Goal: Transaction & Acquisition: Purchase product/service

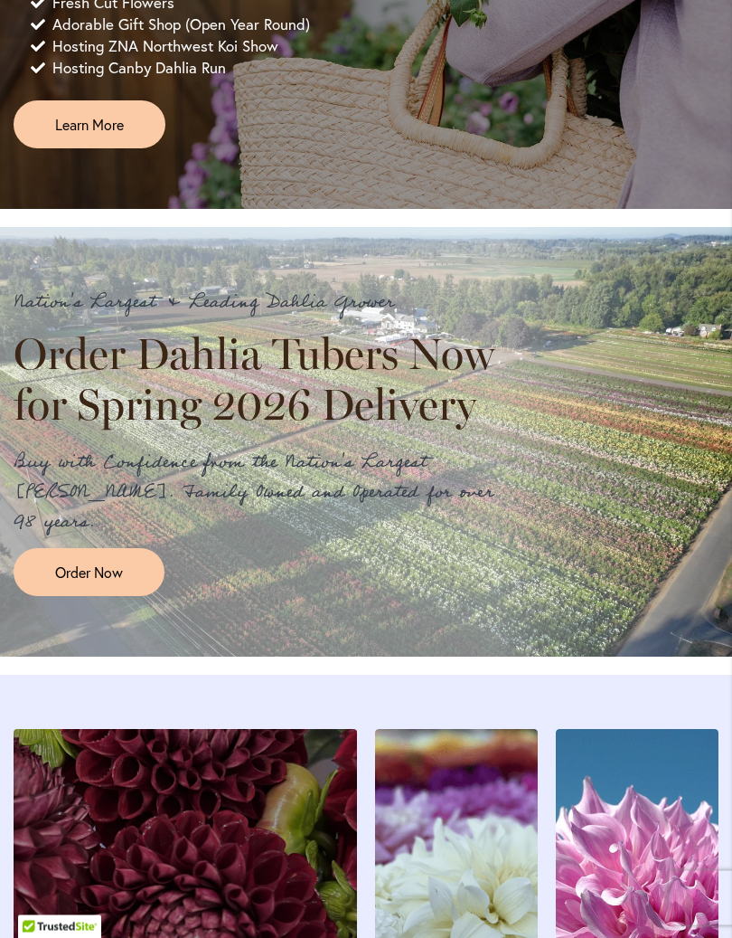
scroll to position [1313, 0]
click at [108, 582] on span "Order Now" at bounding box center [89, 572] width 68 height 21
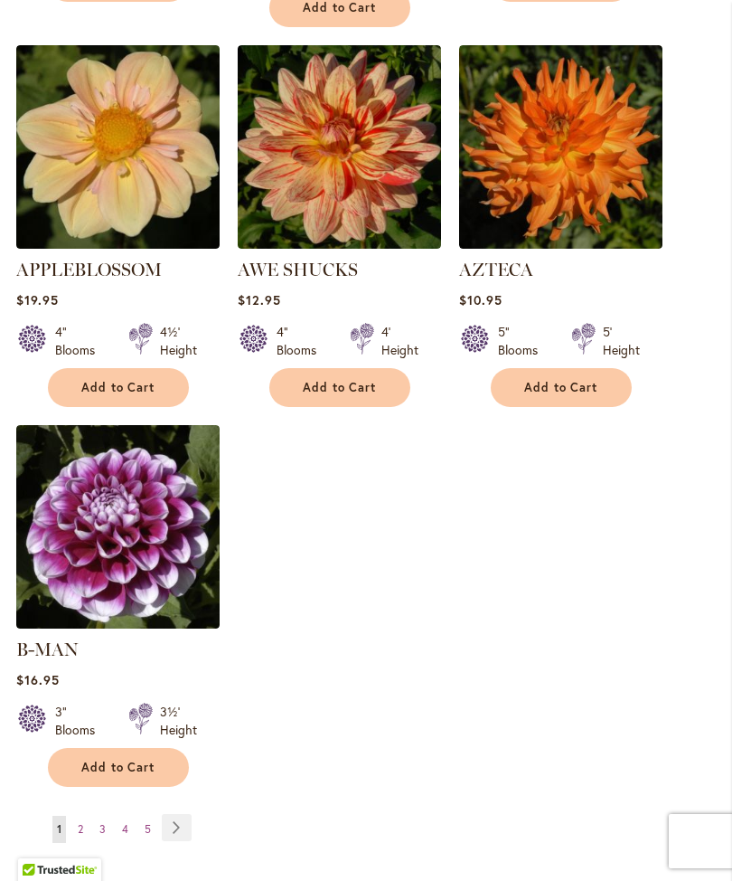
scroll to position [2237, 0]
click at [86, 819] on link "Page 2" at bounding box center [80, 830] width 14 height 27
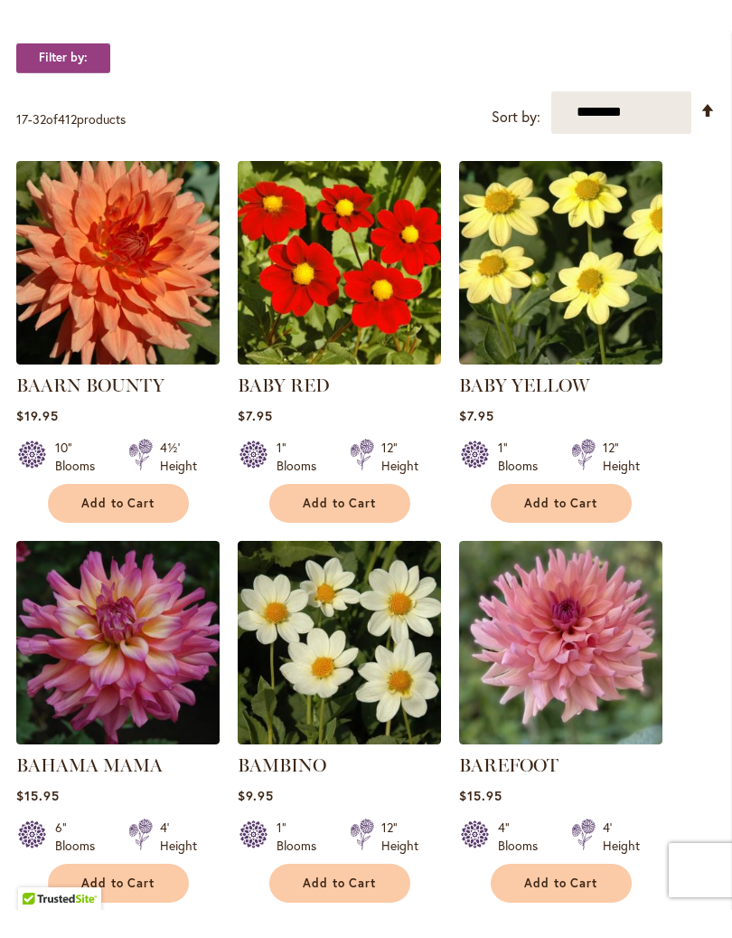
scroll to position [611, 0]
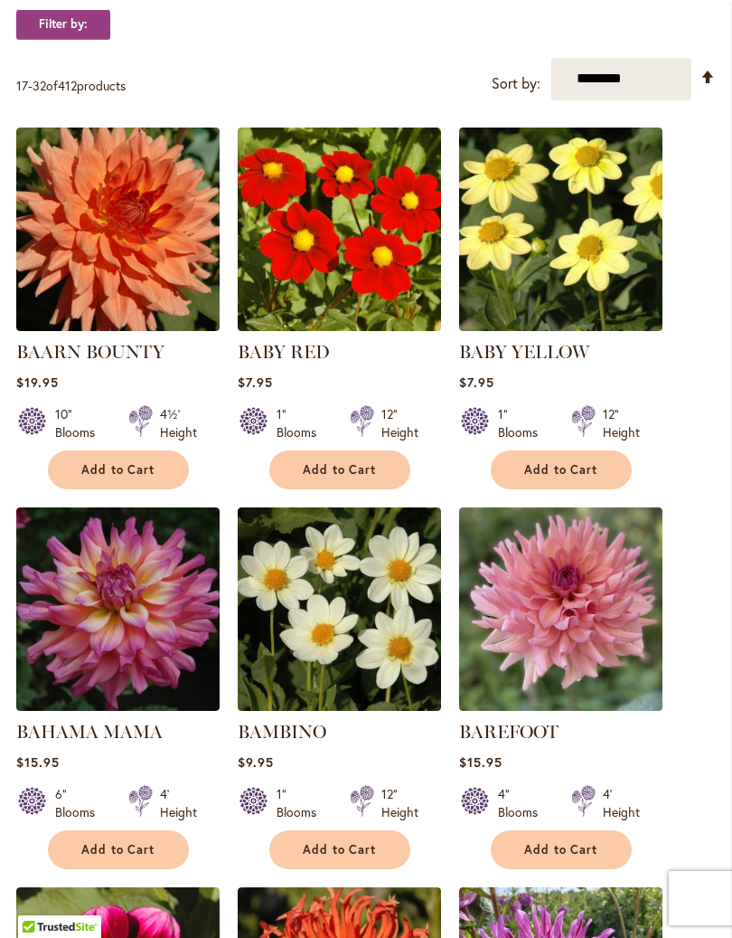
click at [111, 252] on img at bounding box center [117, 229] width 203 height 203
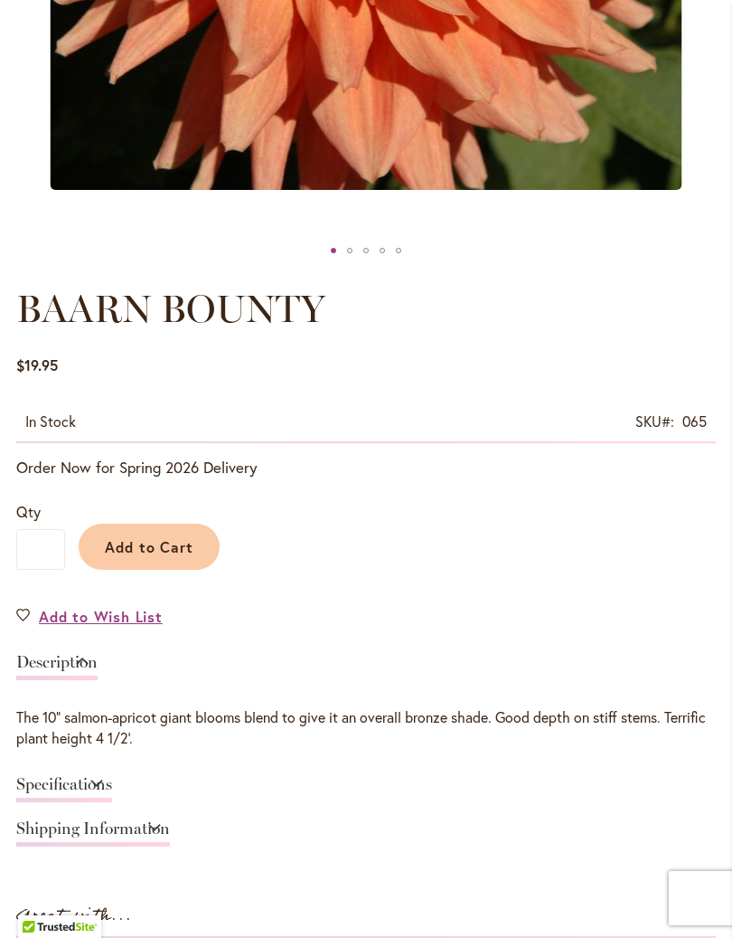
scroll to position [769, 0]
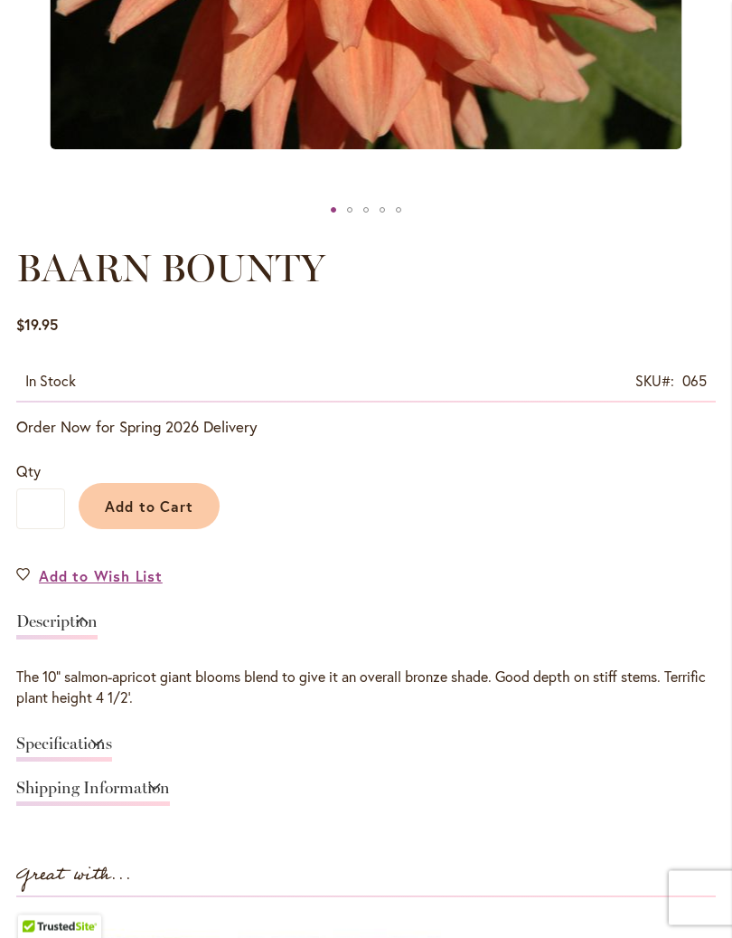
click at [112, 755] on link "Specifications" at bounding box center [64, 749] width 96 height 26
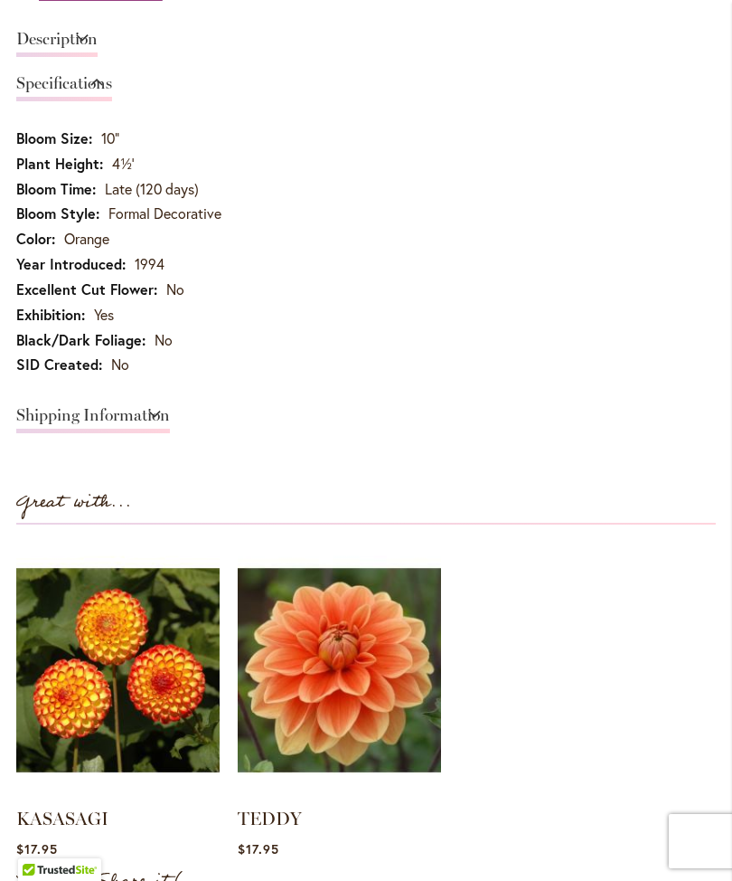
scroll to position [1351, 0]
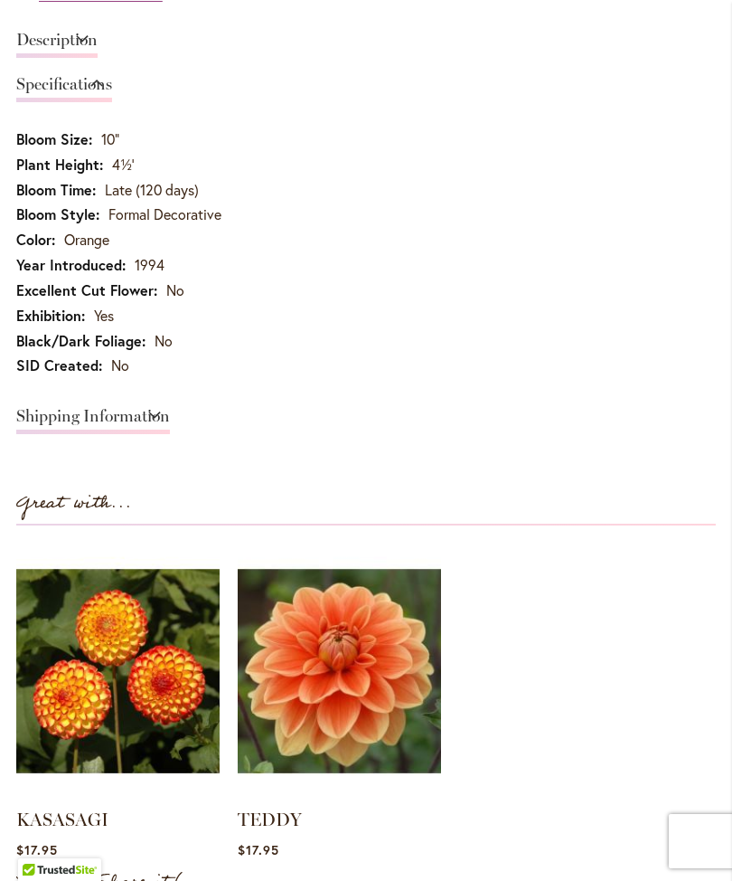
click at [170, 421] on link "Shipping Information" at bounding box center [93, 421] width 154 height 26
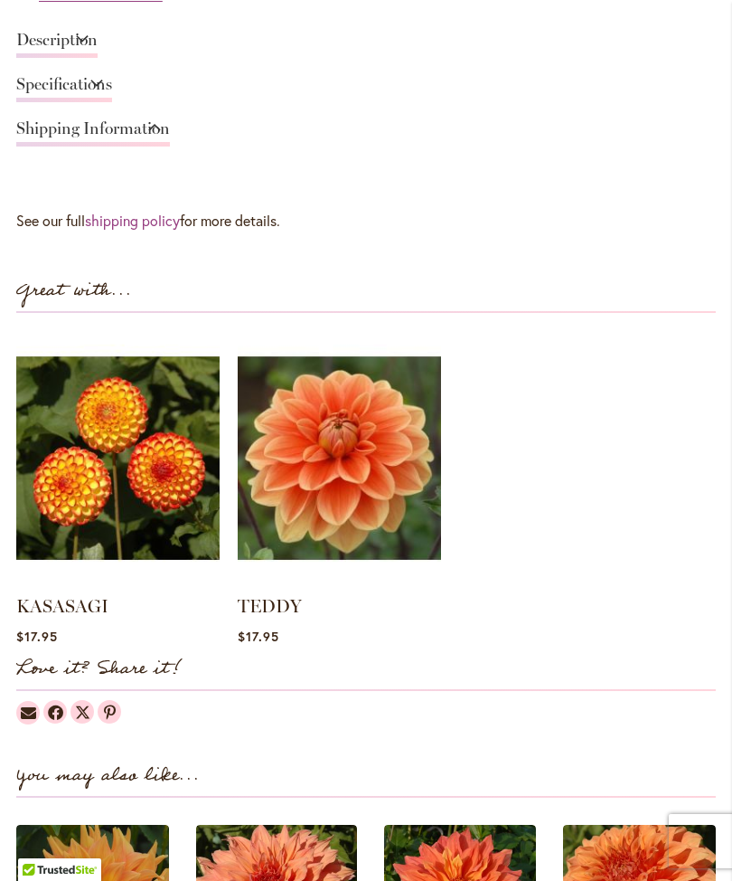
click at [112, 97] on link "Specifications" at bounding box center [64, 89] width 96 height 26
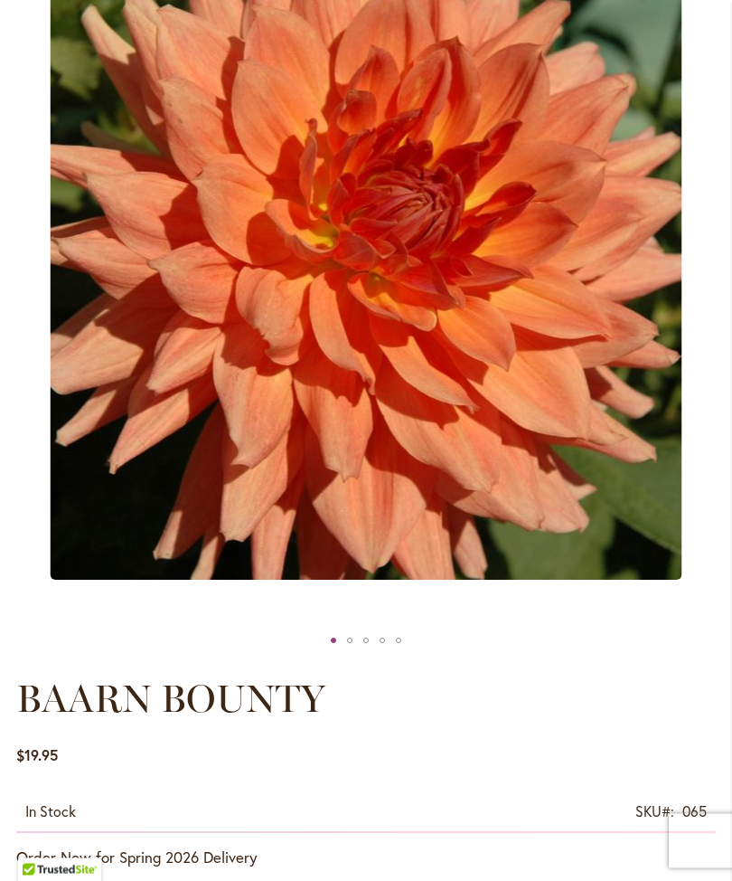
scroll to position [312, 0]
